Goal: Use online tool/utility: Utilize a website feature to perform a specific function

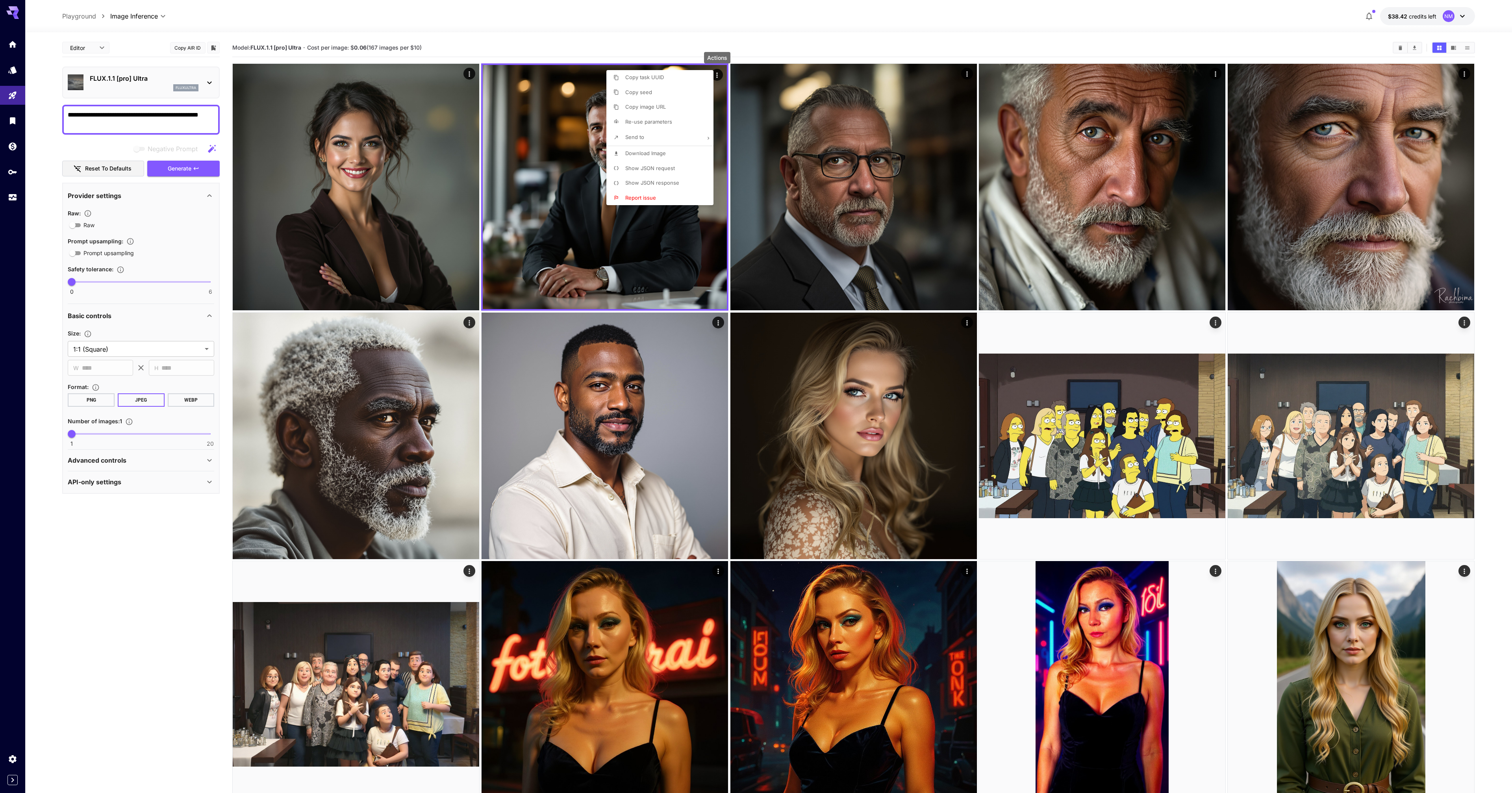
click at [1043, 50] on div at bounding box center [756, 396] width 1512 height 793
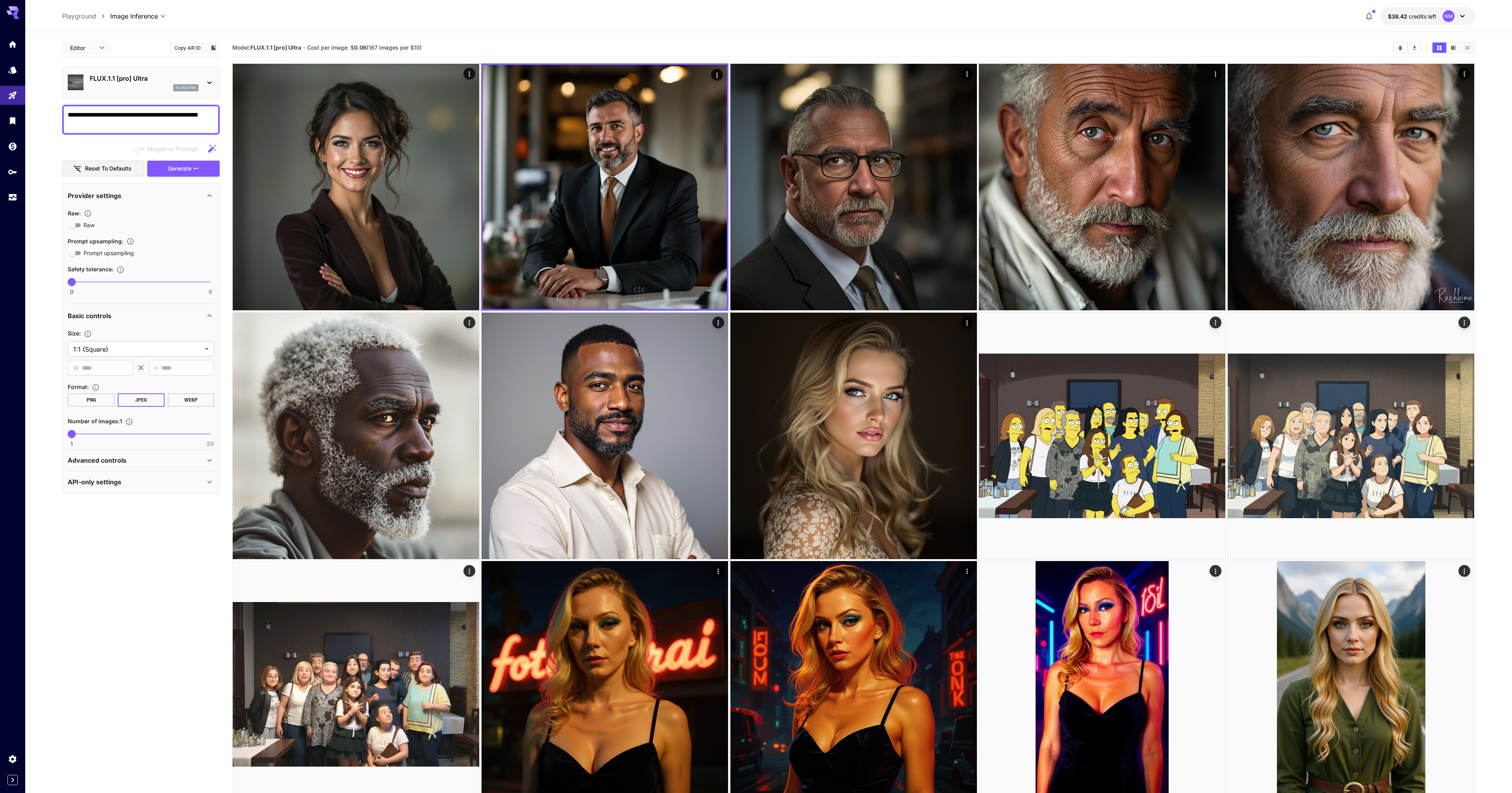
click at [154, 120] on textarea "**********" at bounding box center [141, 119] width 147 height 19
drag, startPoint x: 133, startPoint y: 127, endPoint x: -22, endPoint y: 101, distance: 157.2
click at [0, 101] on html "**********" at bounding box center [756, 789] width 1512 height 1579
paste textarea "**********"
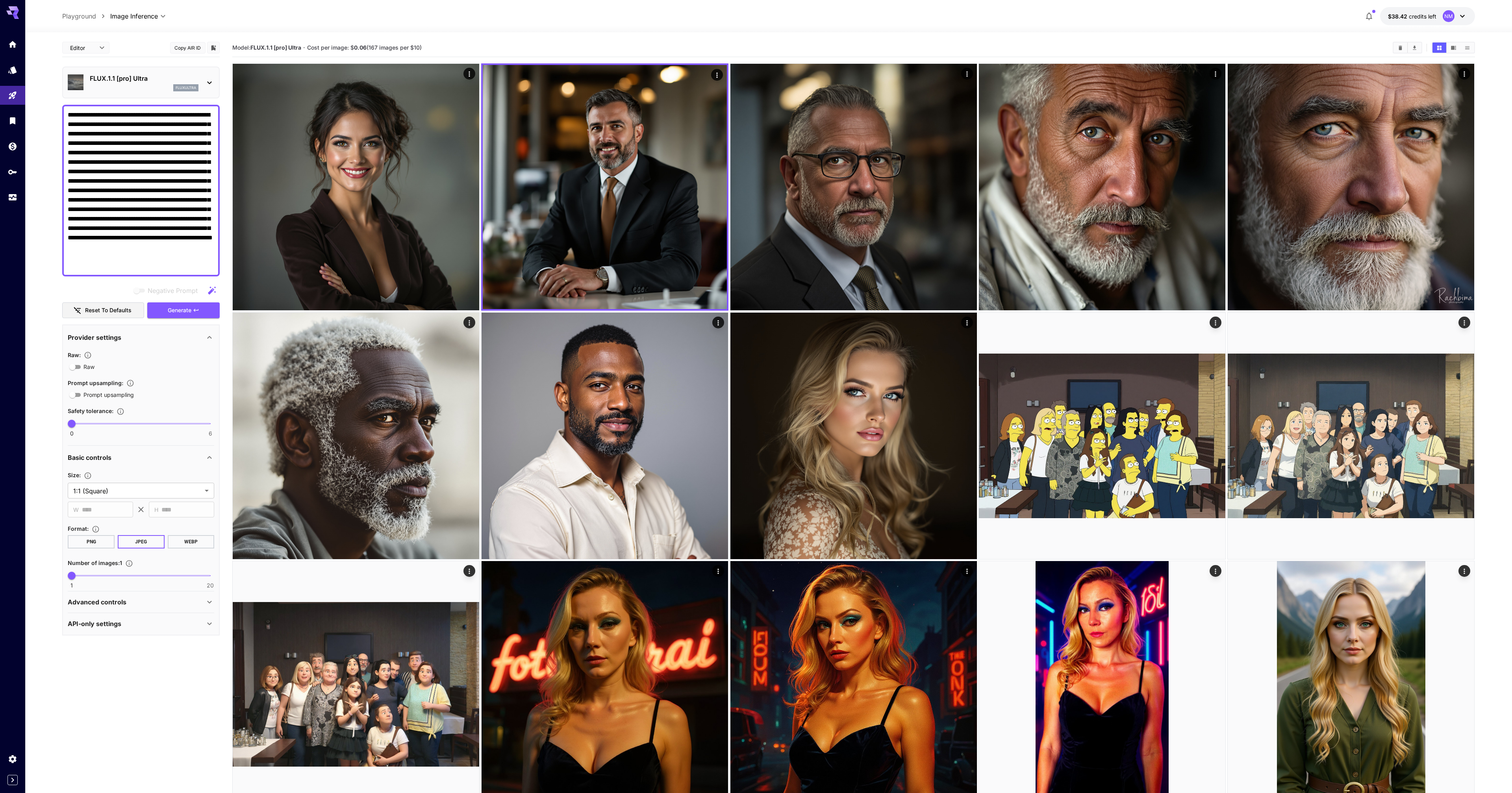
type textarea "**********"
click at [130, 82] on p "FLUX.1.1 [pro] Ultra" at bounding box center [144, 79] width 109 height 10
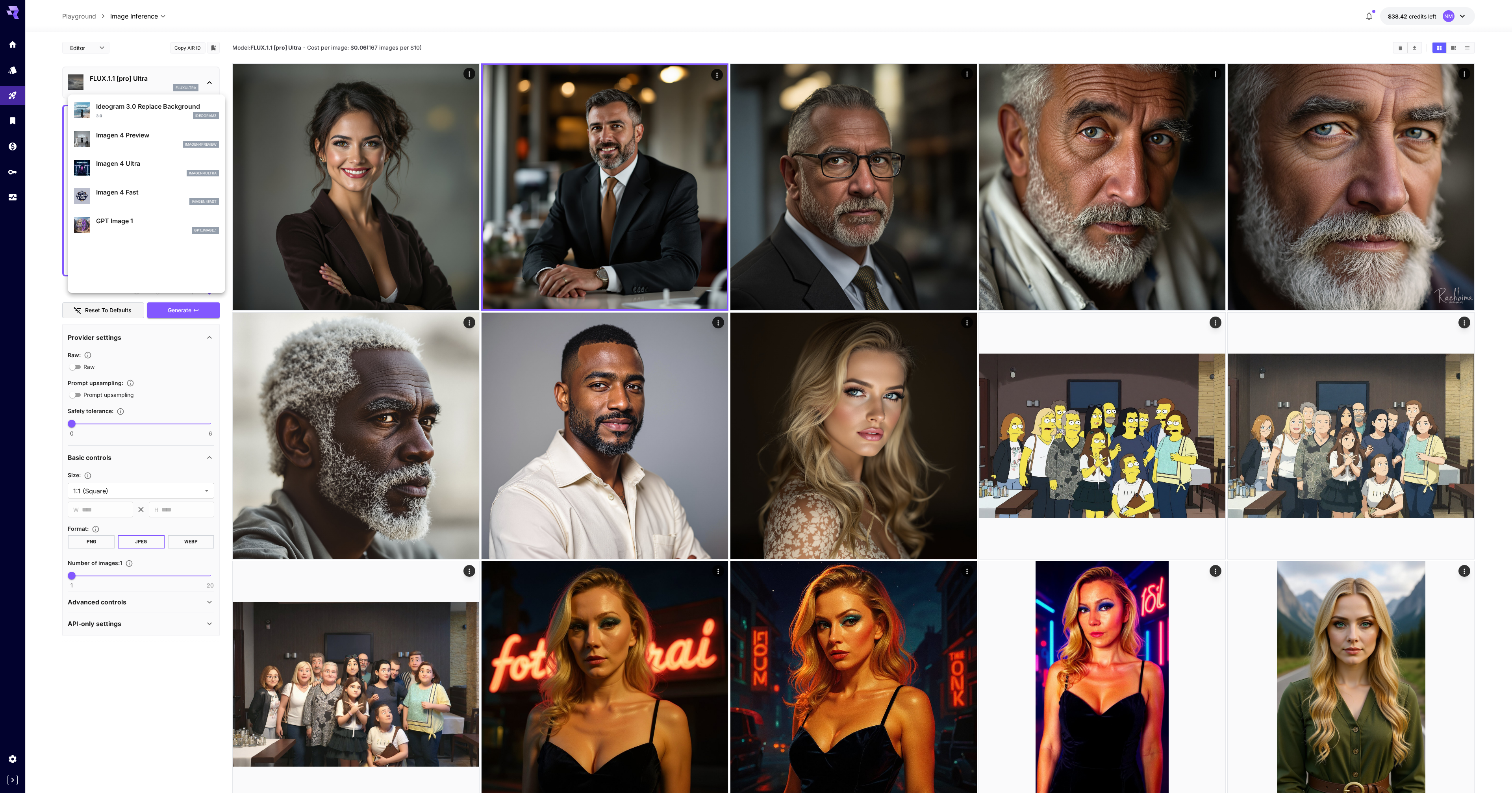
scroll to position [360, 0]
click at [133, 240] on div "FLUX.1 Kontext [pro]" at bounding box center [157, 243] width 123 height 7
type input "**********"
type input "****"
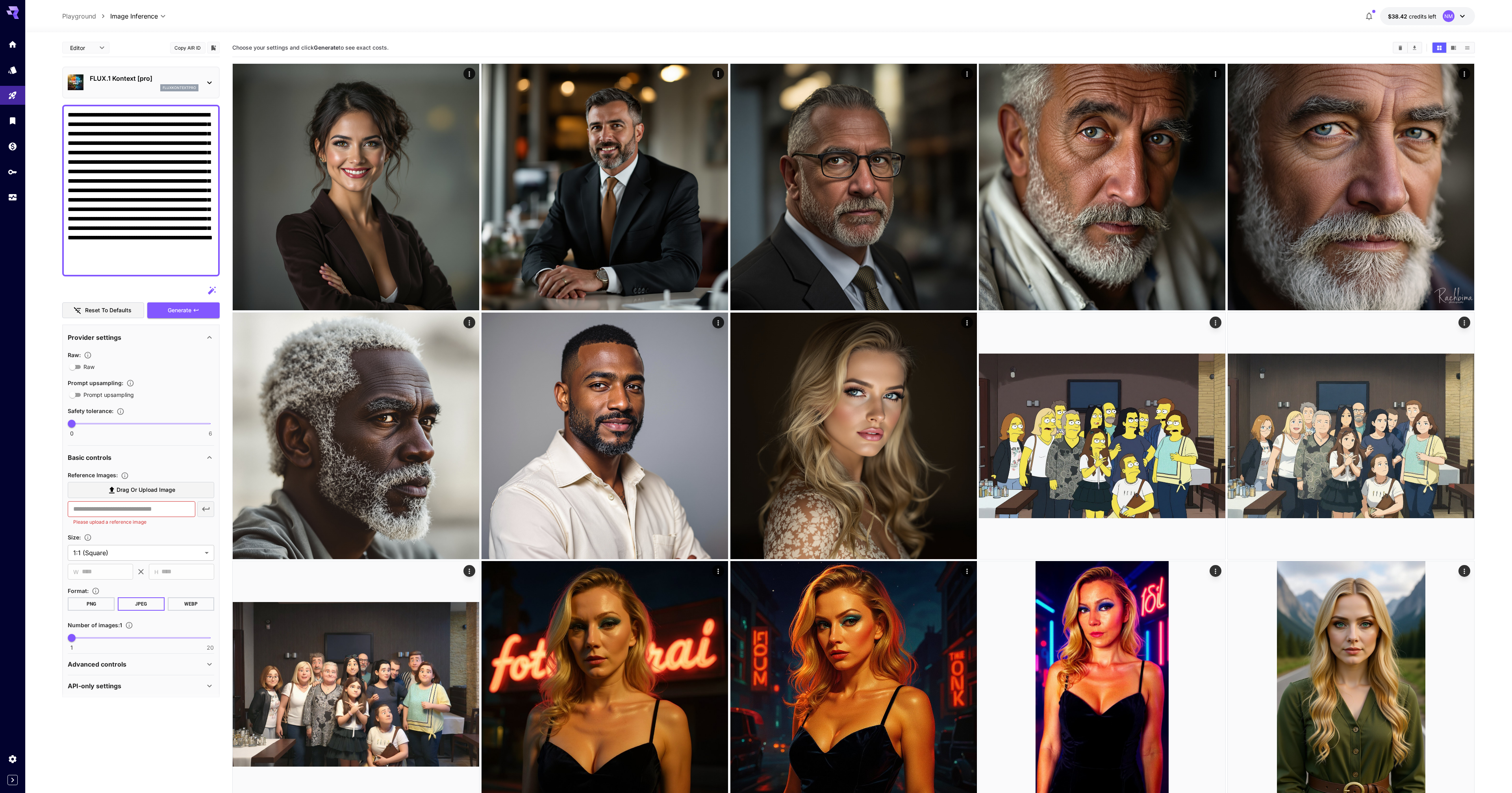
click at [110, 487] on icon at bounding box center [112, 491] width 10 height 10
click at [0, 0] on input "Drag or upload image" at bounding box center [0, 0] width 0 height 0
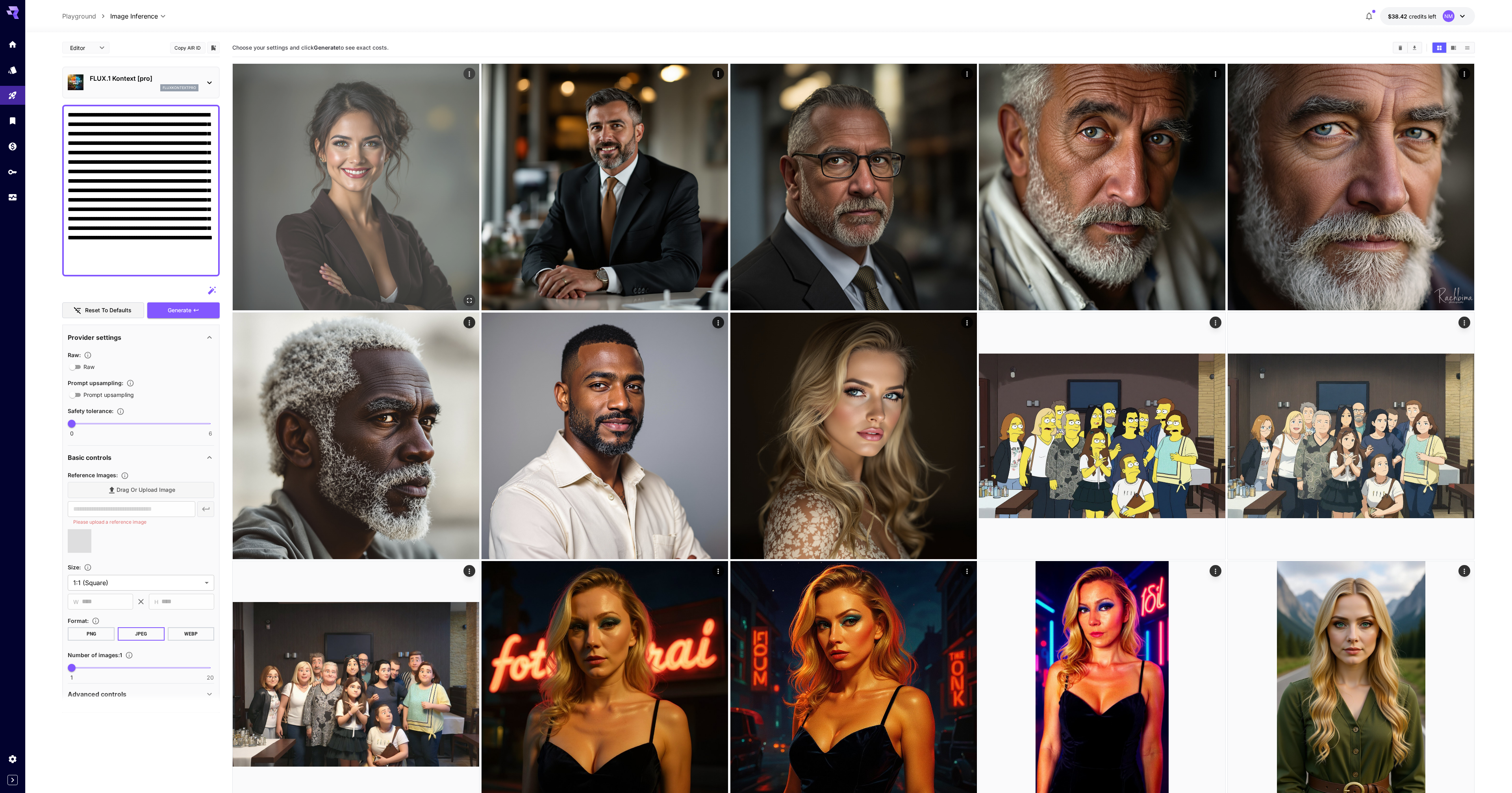
type input "**********"
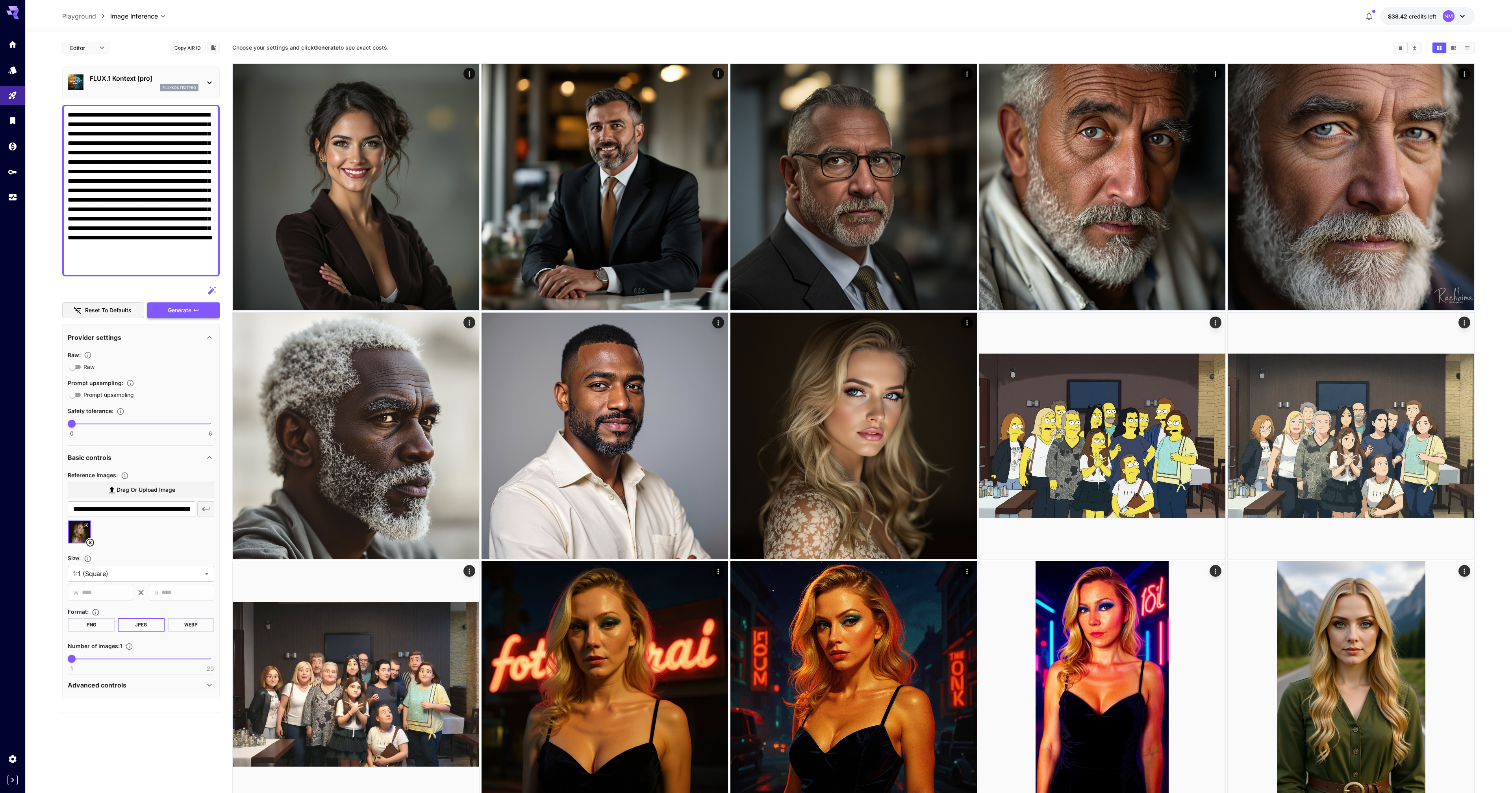
click at [188, 308] on span "Generate" at bounding box center [179, 310] width 23 height 10
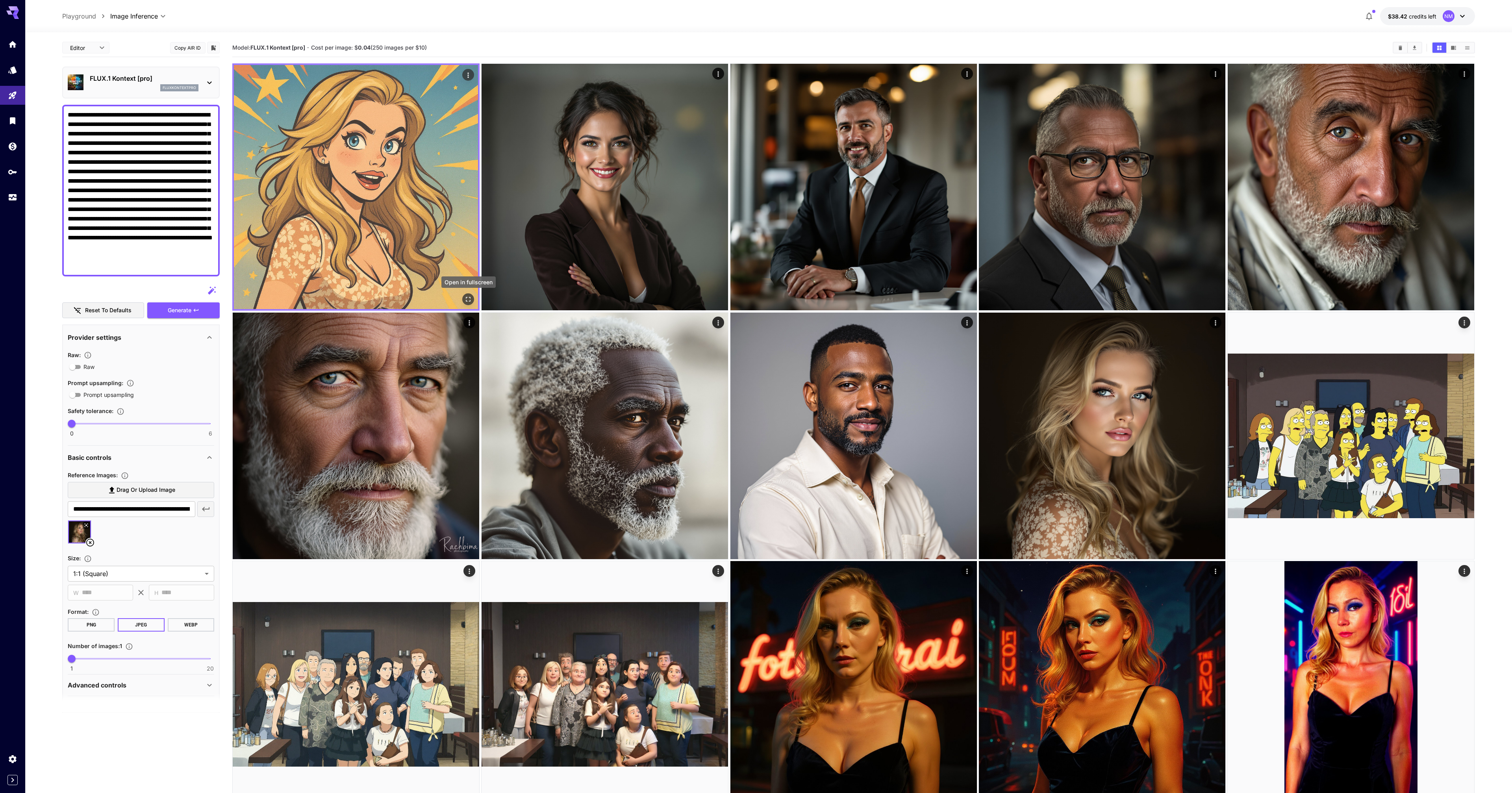
click at [471, 298] on icon "Open in fullscreen" at bounding box center [468, 299] width 8 height 8
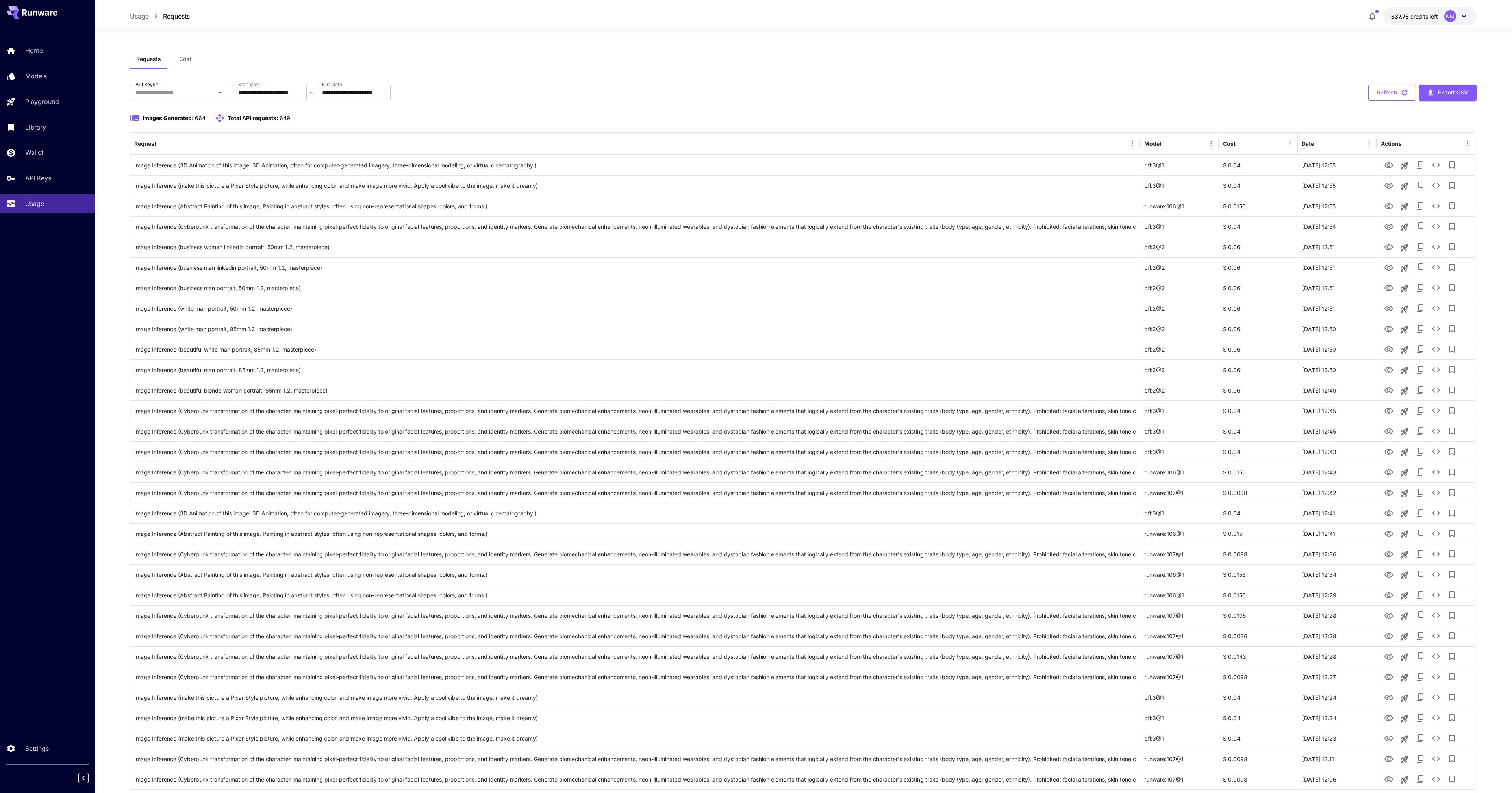
click at [1390, 94] on button "Refresh" at bounding box center [1392, 93] width 47 height 16
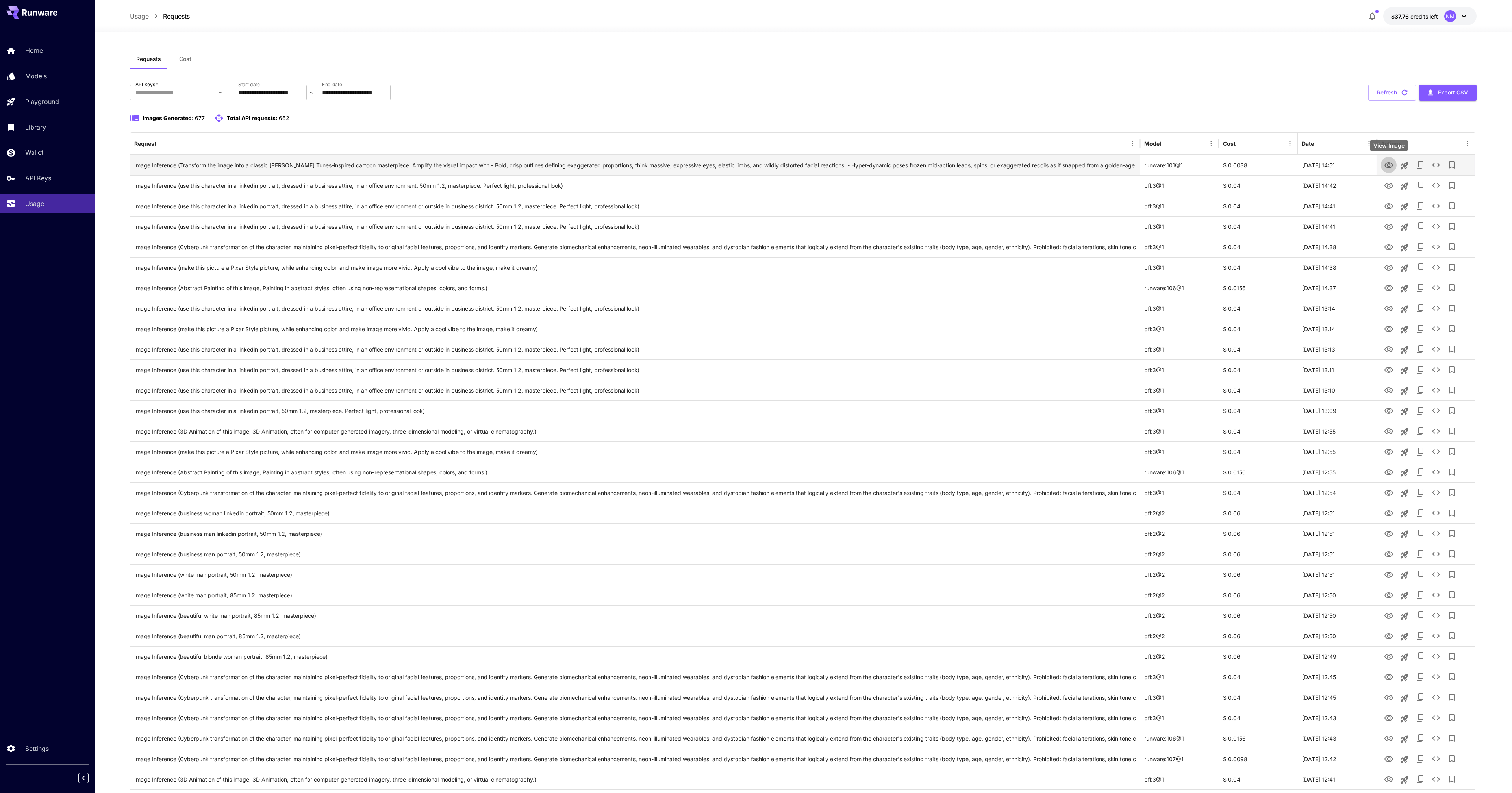
click at [1389, 165] on icon "View Image" at bounding box center [1389, 165] width 10 height 10
click at [1394, 88] on button "Refresh" at bounding box center [1392, 93] width 47 height 16
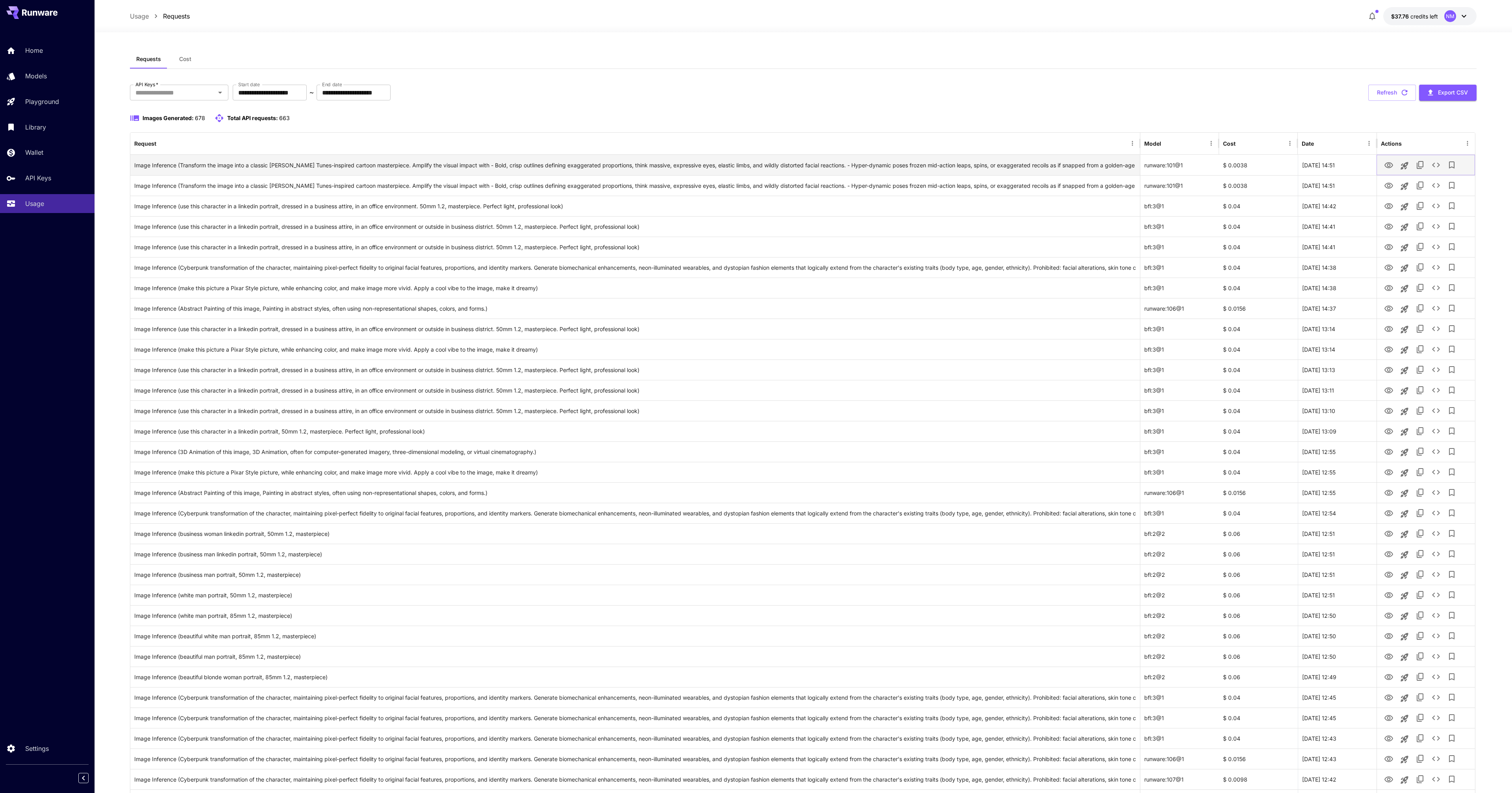
click at [1388, 166] on icon "View Image" at bounding box center [1389, 165] width 8 height 6
drag, startPoint x: 1163, startPoint y: 207, endPoint x: 1141, endPoint y: 207, distance: 22.0
click at [1141, 207] on div "bfl:3@1" at bounding box center [1179, 206] width 79 height 20
click at [1393, 94] on button "Refresh" at bounding box center [1392, 93] width 47 height 16
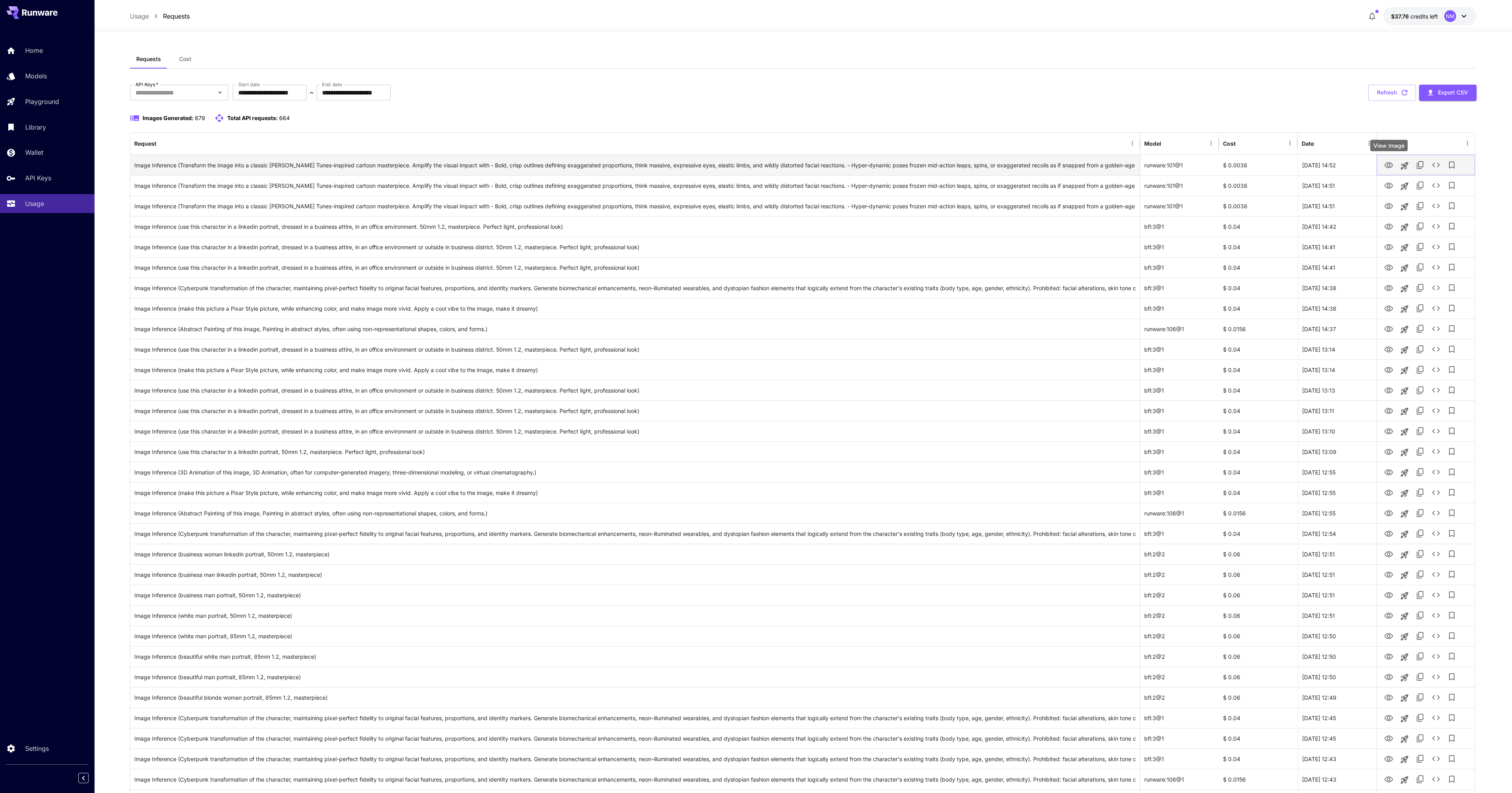
click at [1389, 168] on icon "View Image" at bounding box center [1389, 165] width 8 height 6
click at [1401, 99] on button "Refresh" at bounding box center [1392, 93] width 47 height 16
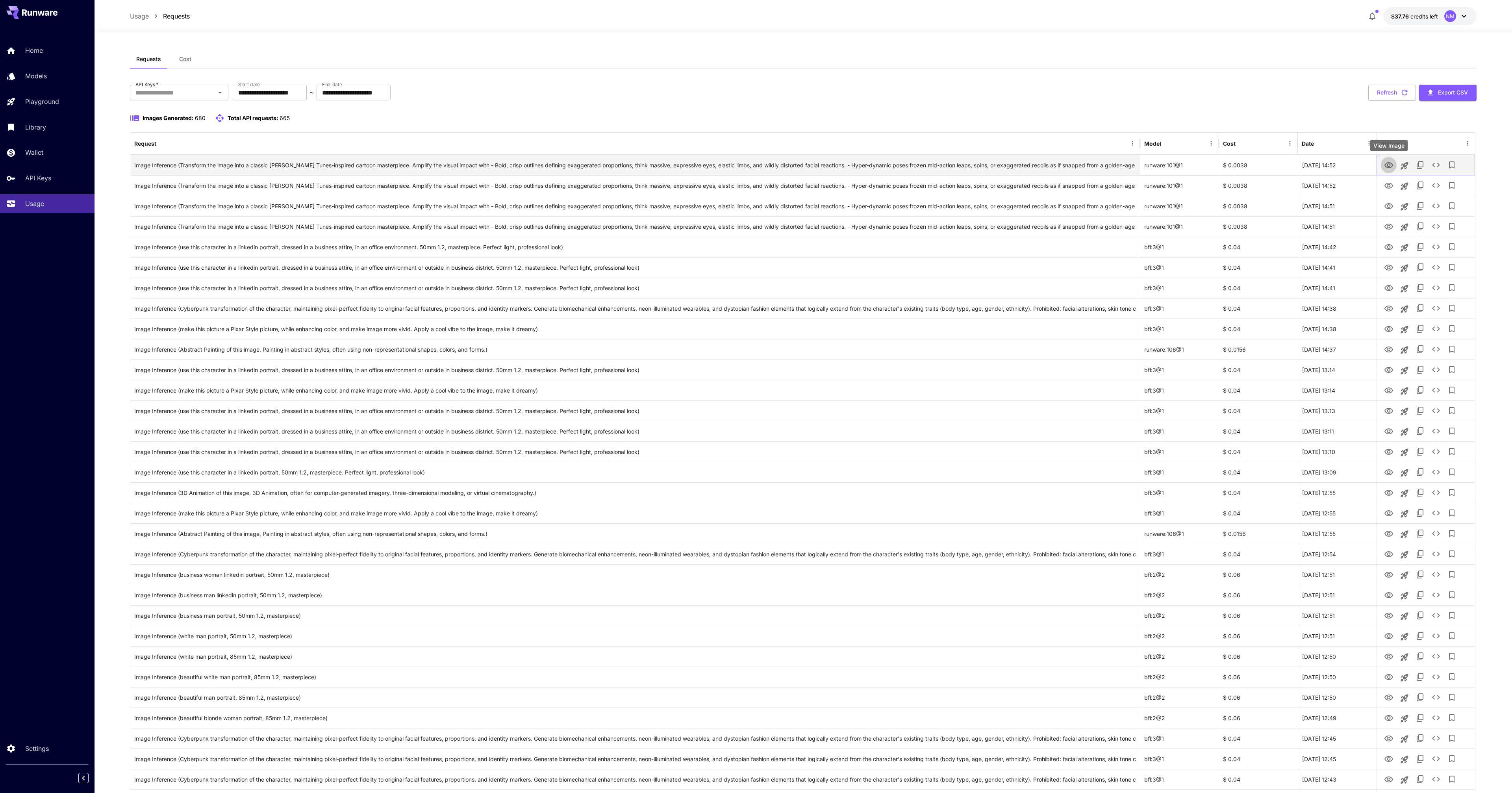
click at [1389, 168] on icon "View Image" at bounding box center [1389, 165] width 10 height 10
click at [1228, 63] on div "Requests Cost" at bounding box center [803, 60] width 1347 height 19
click at [954, 164] on div "Image Inference (Transform the image into a classic Tex Avery Looney Tunes-insp…" at bounding box center [635, 165] width 1002 height 20
click at [1085, 168] on div "Image Inference (Transform the image into a classic Tex Avery Looney Tunes-insp…" at bounding box center [635, 165] width 1002 height 20
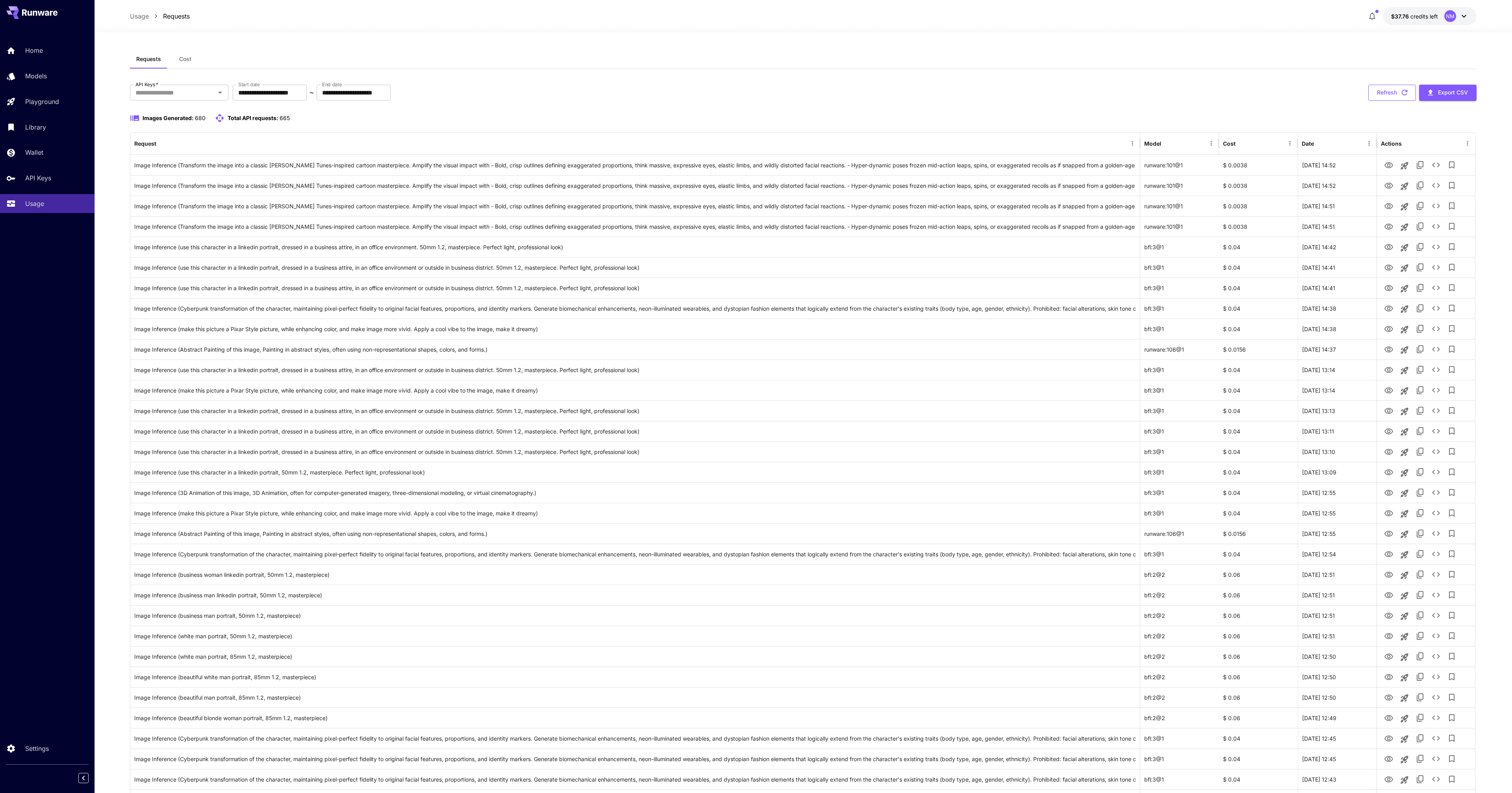
click at [1390, 87] on button "Refresh" at bounding box center [1392, 93] width 47 height 16
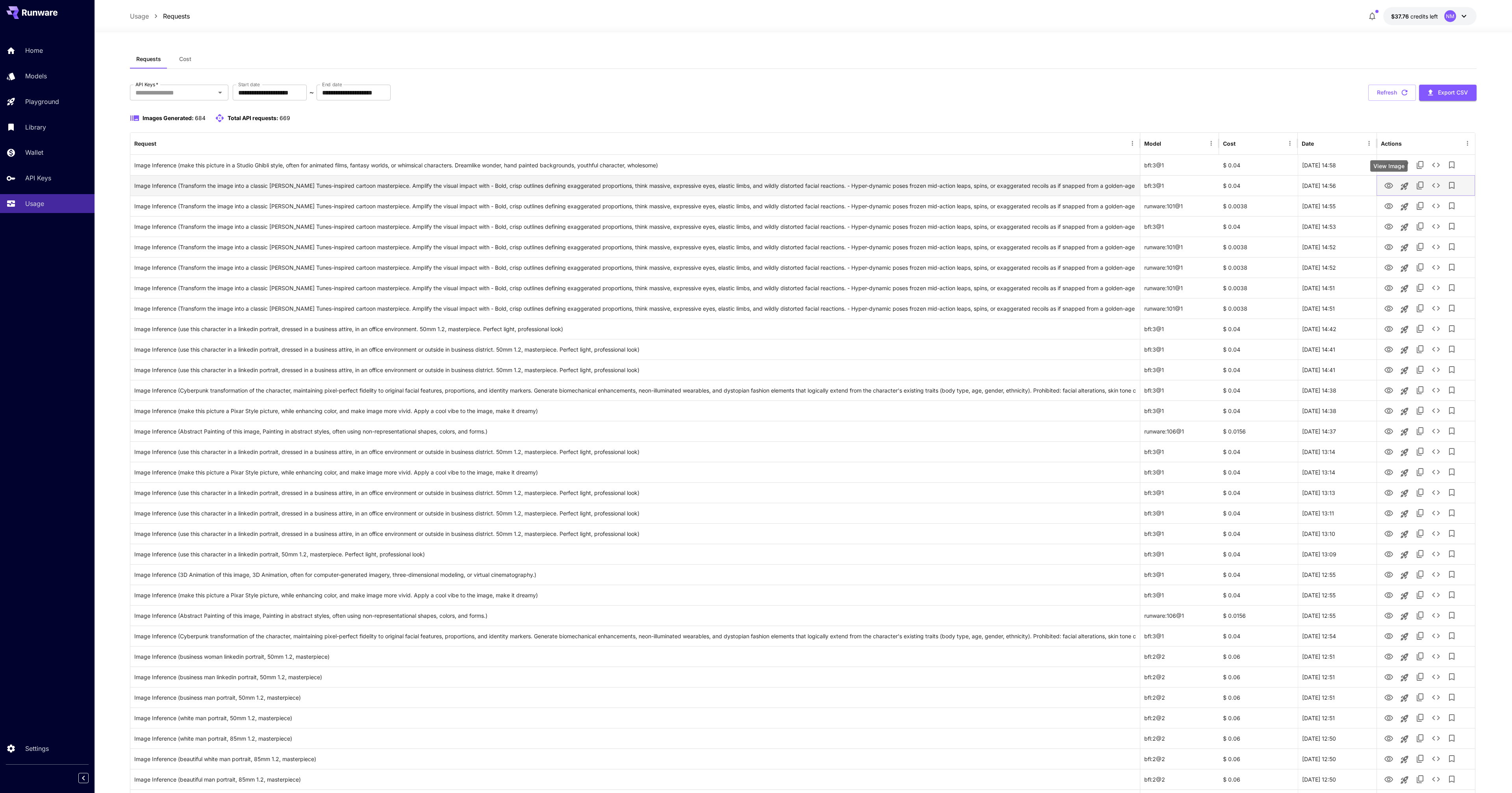
click at [1390, 182] on icon "View Image" at bounding box center [1389, 186] width 10 height 10
click at [1392, 166] on icon "View Image" at bounding box center [1389, 165] width 10 height 10
click at [1390, 97] on button "Refresh" at bounding box center [1392, 93] width 47 height 16
click at [1389, 167] on icon "View Image" at bounding box center [1389, 165] width 10 height 10
click at [1385, 88] on button "Refresh" at bounding box center [1392, 93] width 47 height 16
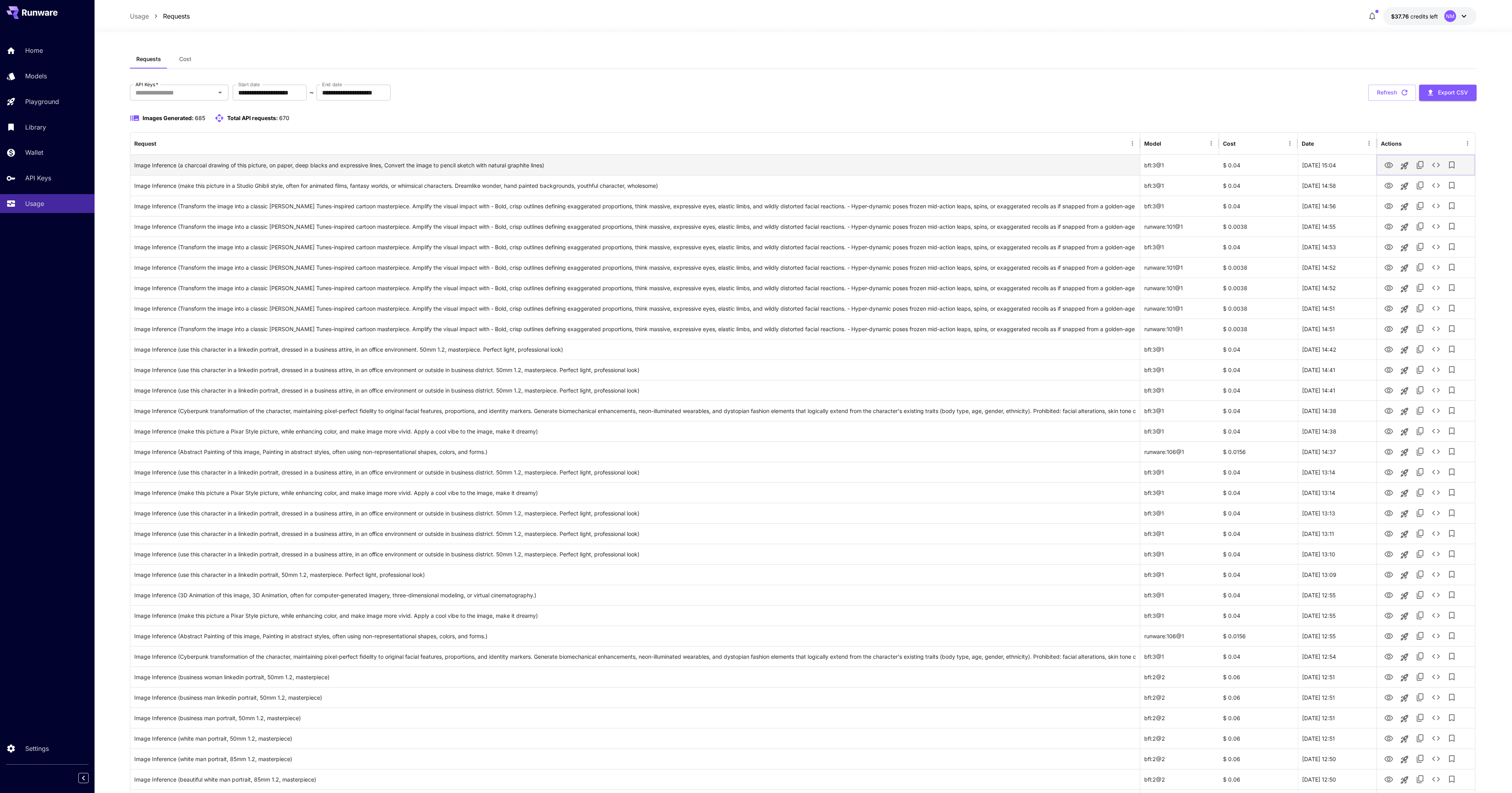
click at [1388, 162] on icon "View Image" at bounding box center [1389, 165] width 10 height 10
